Goal: Task Accomplishment & Management: Use online tool/utility

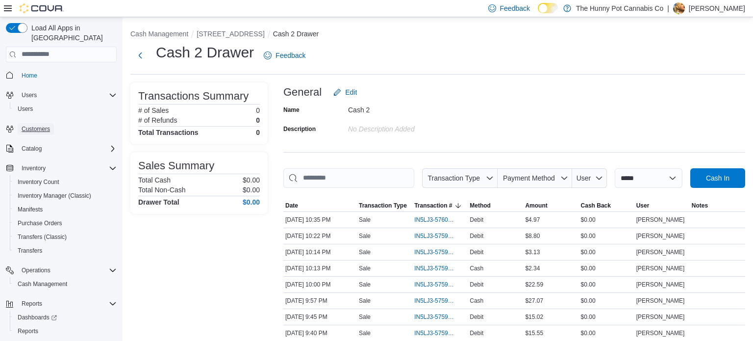
click at [41, 123] on span "Customers" at bounding box center [36, 129] width 28 height 12
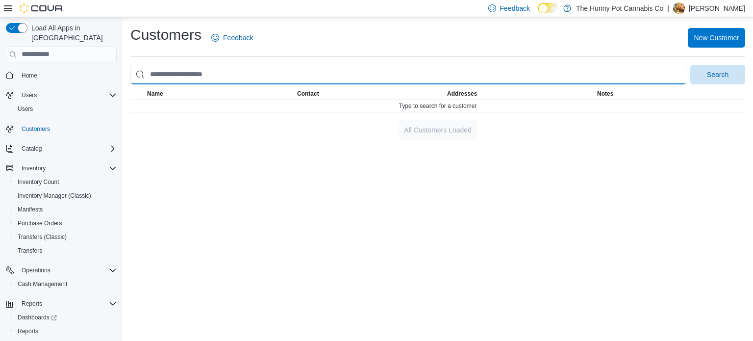
click at [206, 65] on input "search" at bounding box center [408, 75] width 556 height 20
type input "**********"
click at [690, 65] on button "Search" at bounding box center [717, 75] width 55 height 20
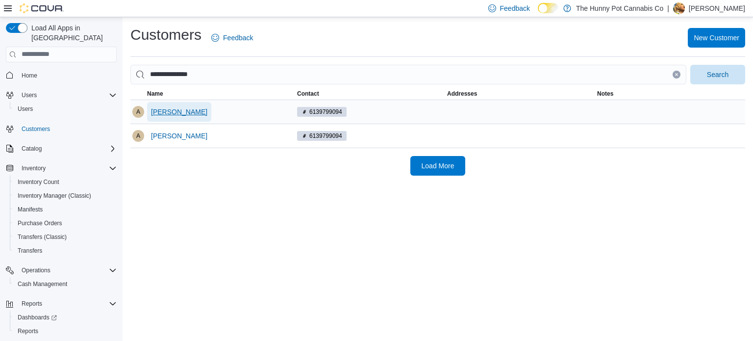
click at [195, 110] on span "Aileen Smithies" at bounding box center [179, 112] width 56 height 10
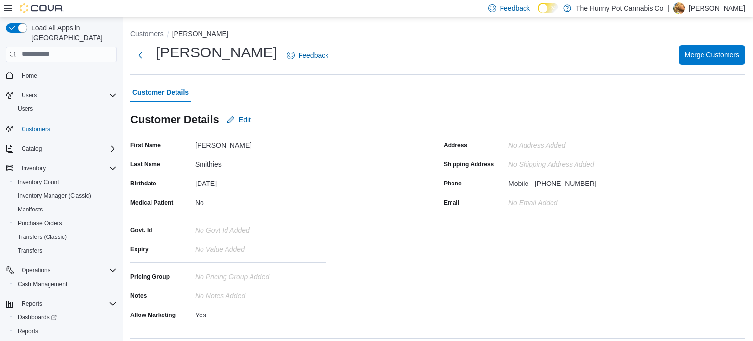
click at [718, 51] on span "Merge Customers" at bounding box center [712, 55] width 54 height 10
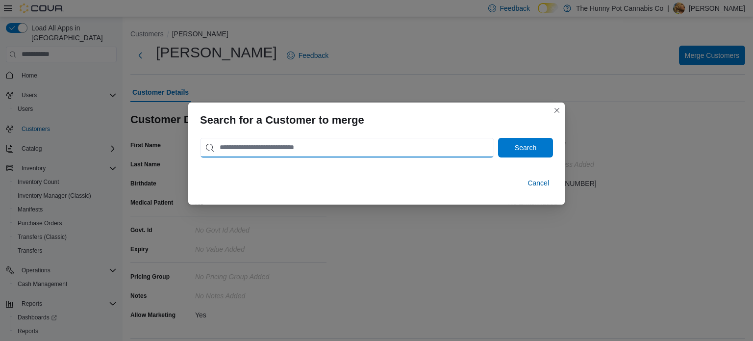
click at [309, 142] on input "search" at bounding box center [347, 148] width 294 height 20
type input "**********"
click at [498, 138] on button "Search" at bounding box center [525, 148] width 55 height 20
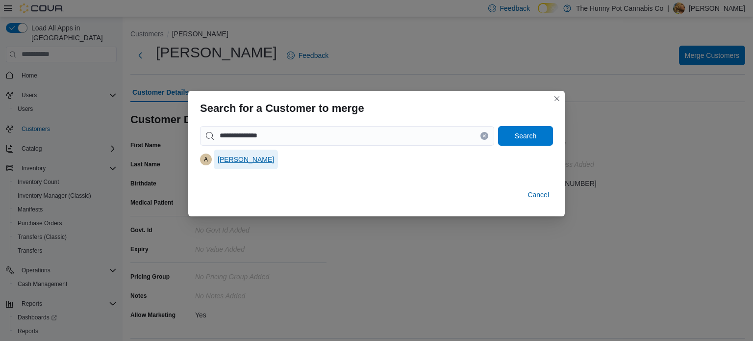
click at [232, 160] on span "Aileen Smithies" at bounding box center [246, 159] width 56 height 10
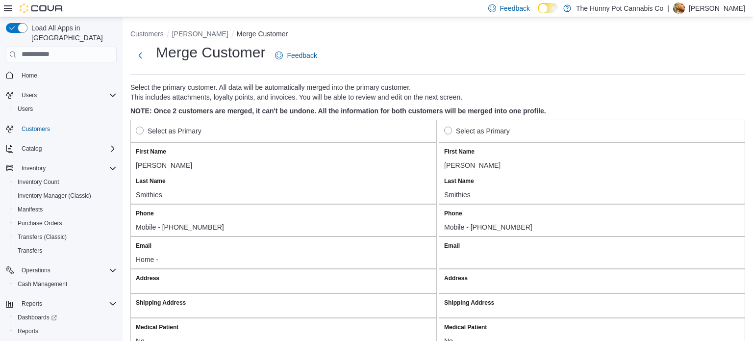
click at [453, 132] on label "Select as Primary" at bounding box center [477, 131] width 66 height 12
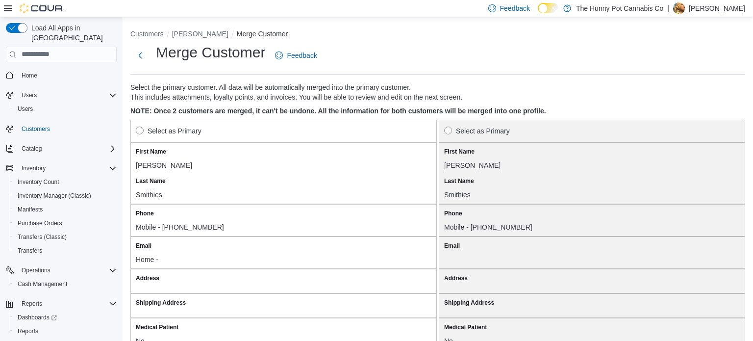
click at [145, 132] on label "Select as Primary" at bounding box center [169, 131] width 66 height 12
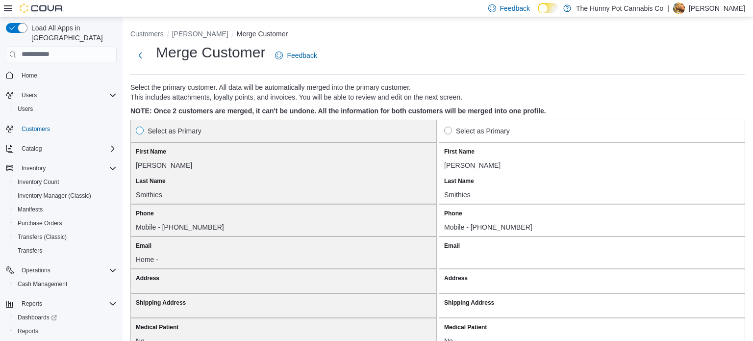
scroll to position [847, 0]
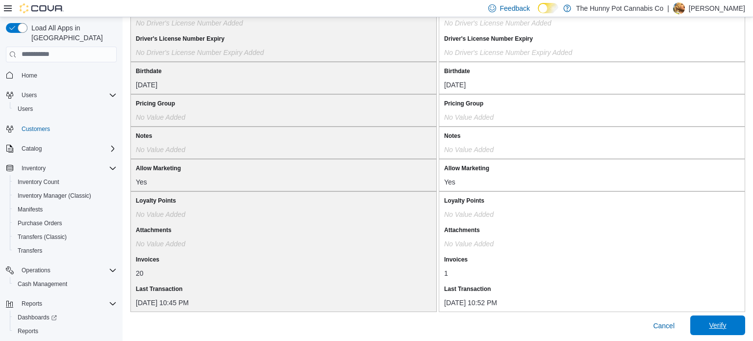
click at [709, 315] on span "Verify" at bounding box center [717, 325] width 43 height 20
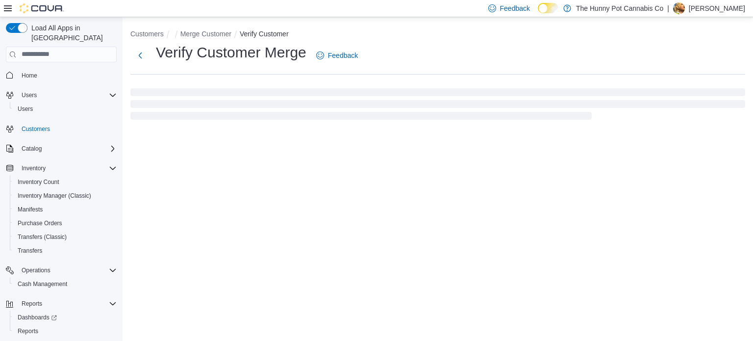
select select "******"
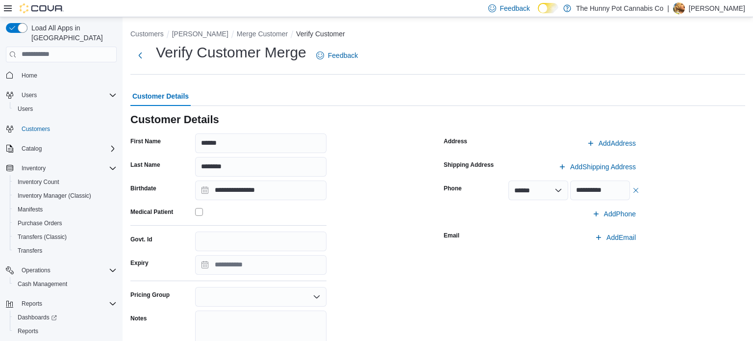
scroll to position [115, 0]
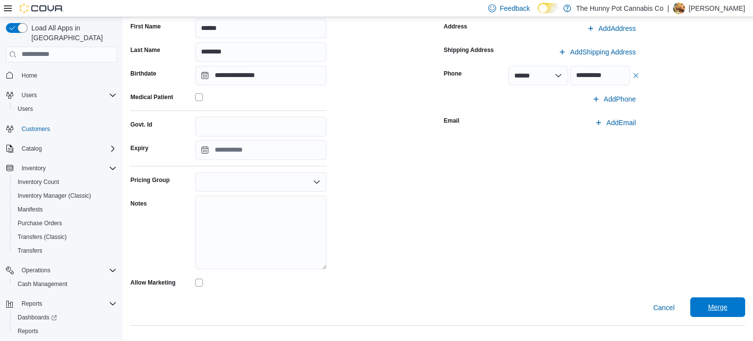
click at [729, 310] on span "Merge" at bounding box center [717, 307] width 43 height 20
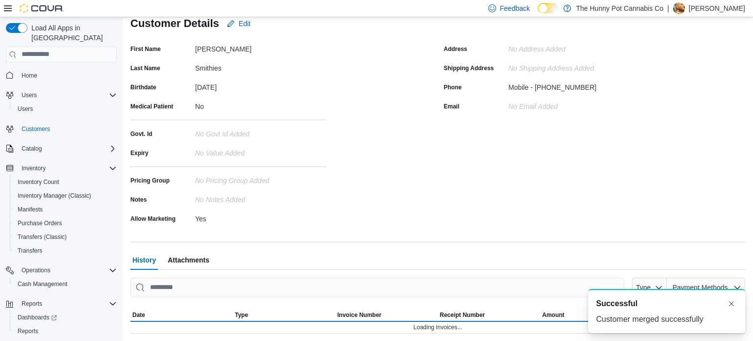
scroll to position [115, 0]
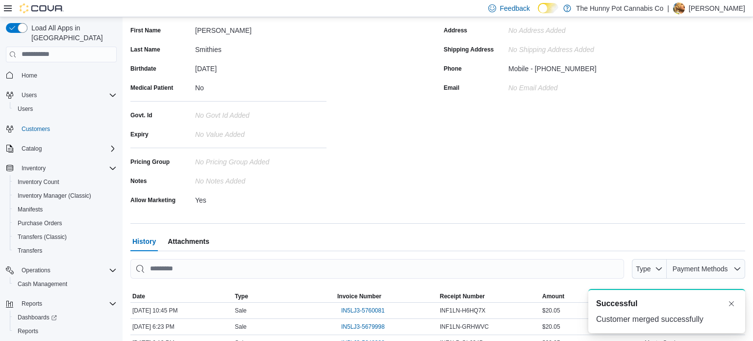
click at [731, 7] on p "Ryan Noble" at bounding box center [717, 8] width 56 height 12
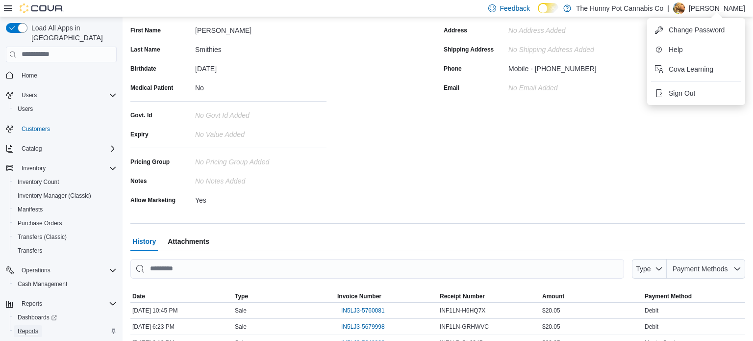
click at [30, 327] on span "Reports" at bounding box center [28, 331] width 21 height 8
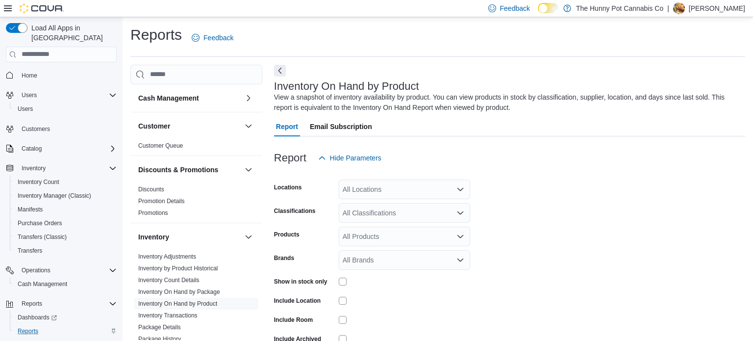
scroll to position [33, 0]
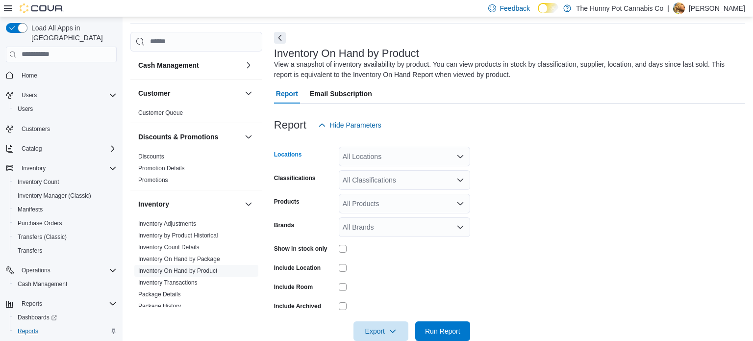
click at [408, 151] on div "All Locations" at bounding box center [404, 157] width 131 height 20
type input "***"
click at [418, 175] on div "206 Bank Street" at bounding box center [405, 173] width 120 height 10
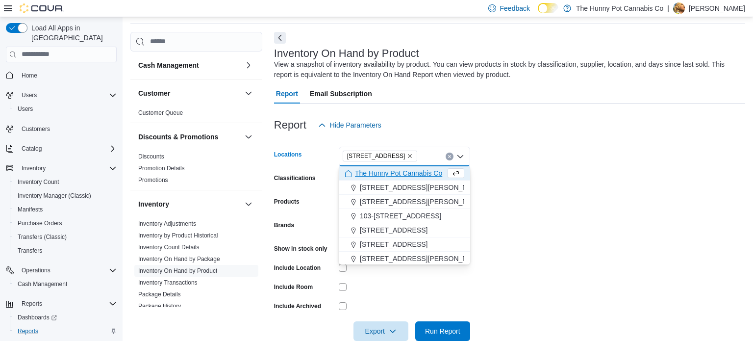
click at [544, 192] on form "Locations 206 Bank Street Combo box. Selected. 206 Bank Street. Press Backspace…" at bounding box center [509, 238] width 471 height 206
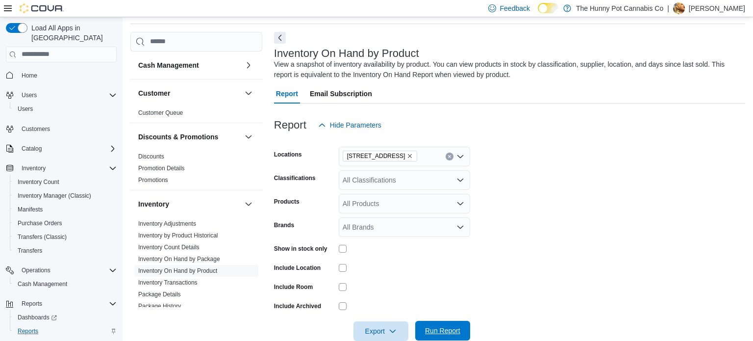
click at [443, 328] on span "Run Report" at bounding box center [442, 331] width 35 height 10
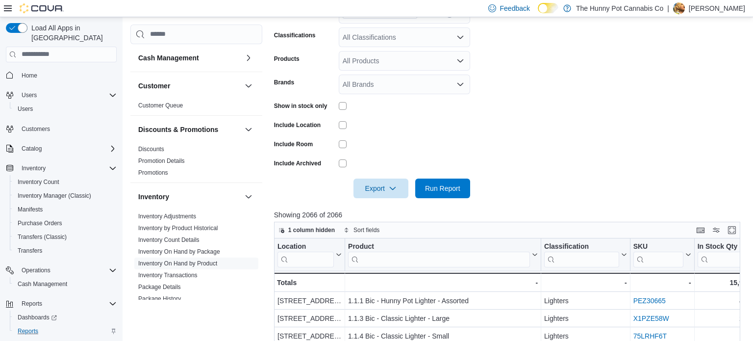
scroll to position [175, 0]
click at [387, 192] on span "Export" at bounding box center [380, 189] width 43 height 20
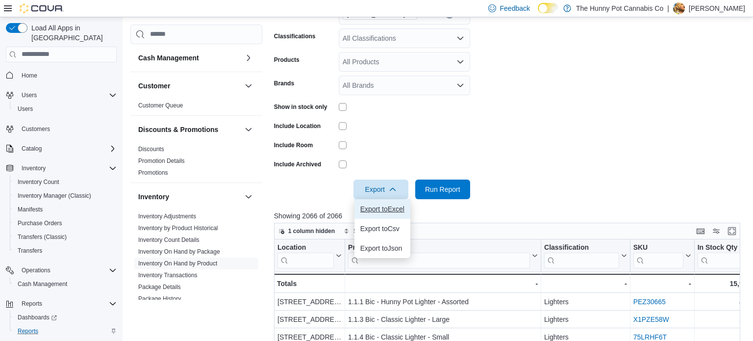
click at [374, 217] on button "Export to Excel" at bounding box center [382, 209] width 56 height 20
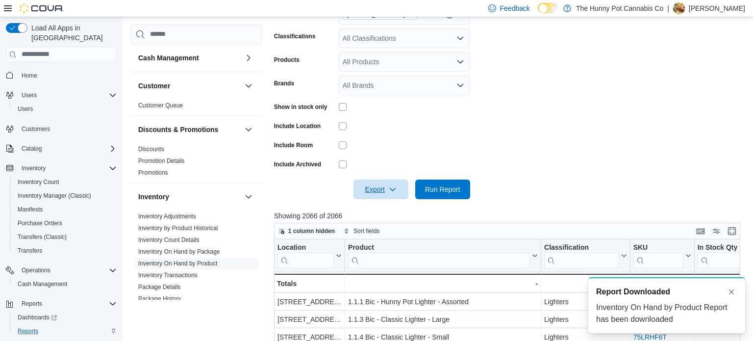
scroll to position [0, 0]
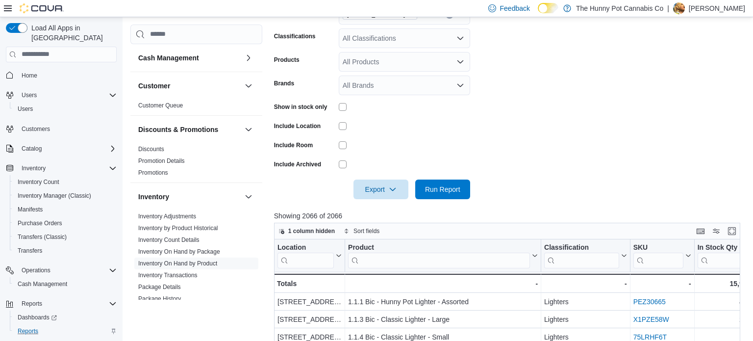
click at [709, 9] on p "Ryan Noble" at bounding box center [717, 8] width 56 height 12
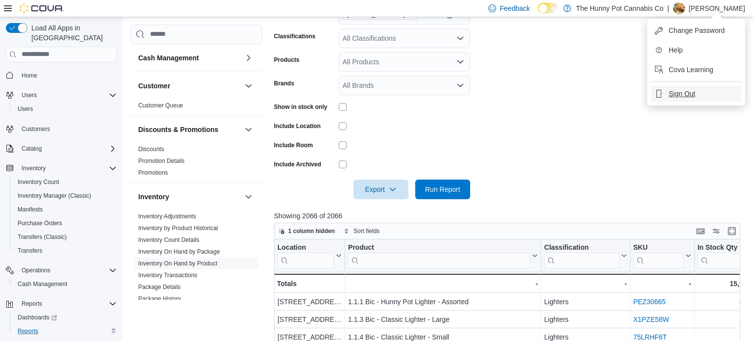
click at [687, 92] on span "Sign Out" at bounding box center [682, 94] width 26 height 10
